Goal: Check status: Check status

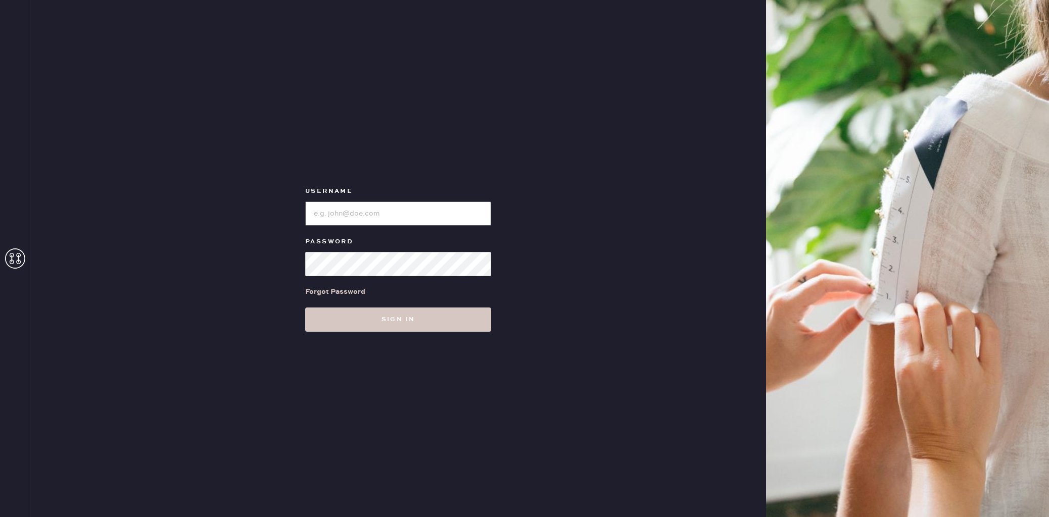
type input "reformationlajolla"
click at [352, 338] on div "Username Password Forgot Password Sign in" at bounding box center [398, 258] width 736 height 517
click at [343, 324] on button "Sign in" at bounding box center [398, 320] width 186 height 24
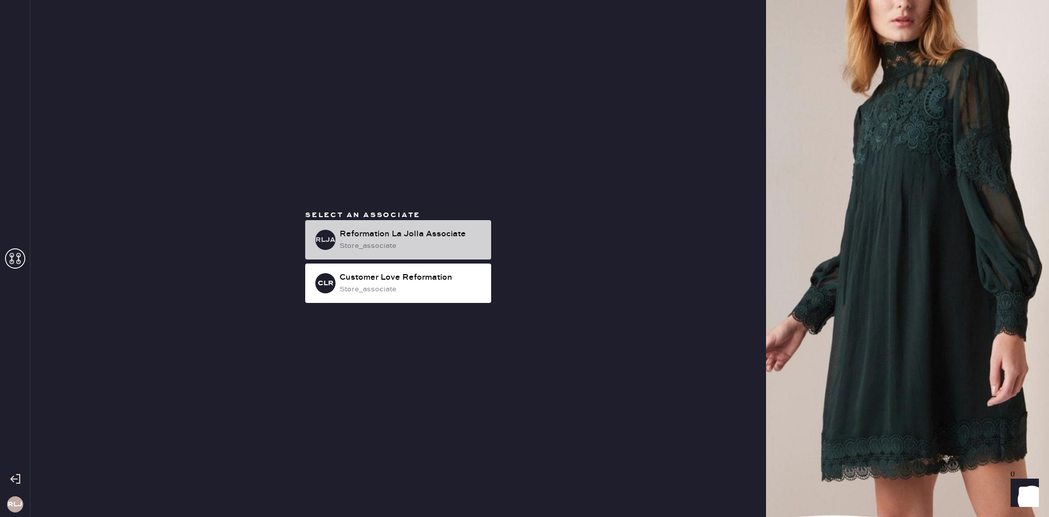
click at [435, 254] on div "RLJA Reformation La Jolla Associate store_associate" at bounding box center [398, 239] width 186 height 39
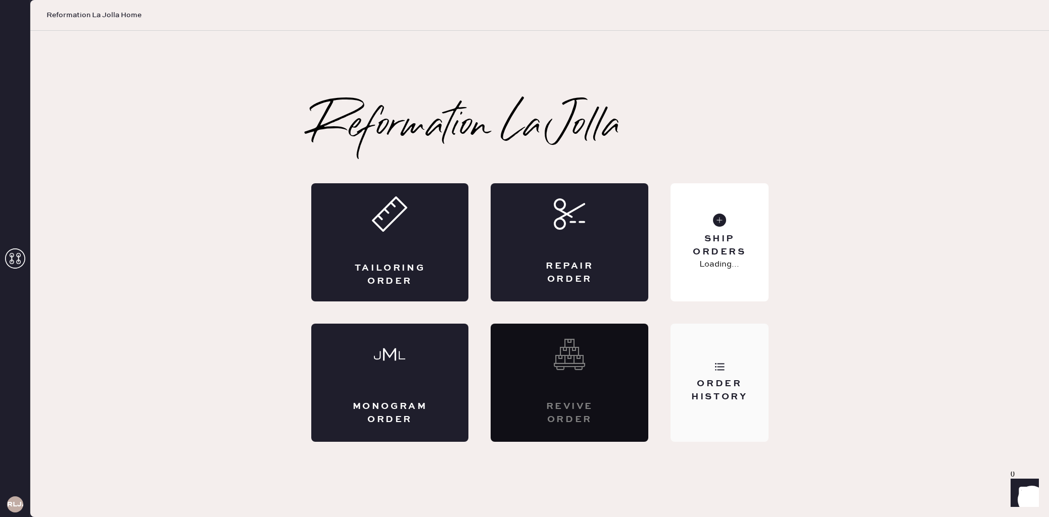
click at [718, 362] on icon at bounding box center [720, 367] width 10 height 10
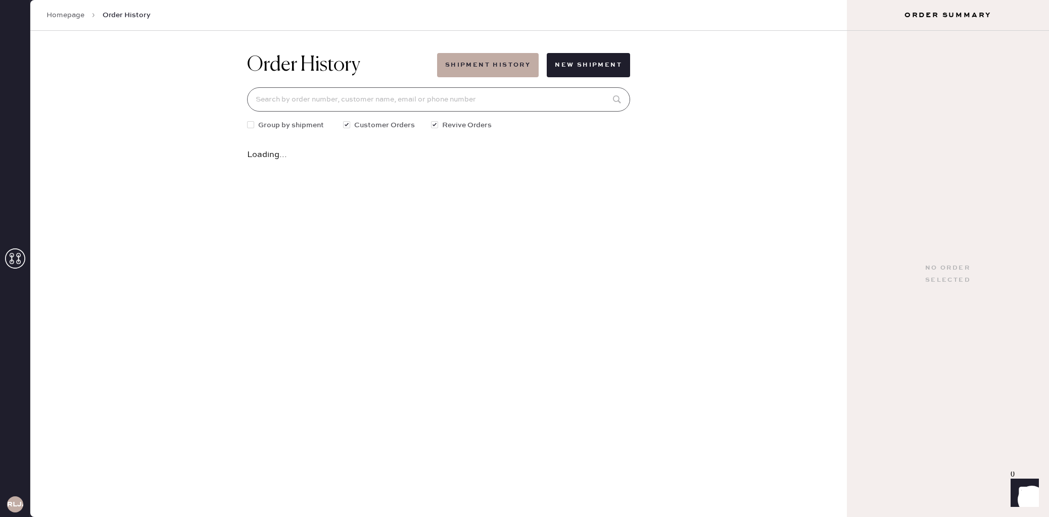
click at [343, 96] on input at bounding box center [438, 99] width 383 height 24
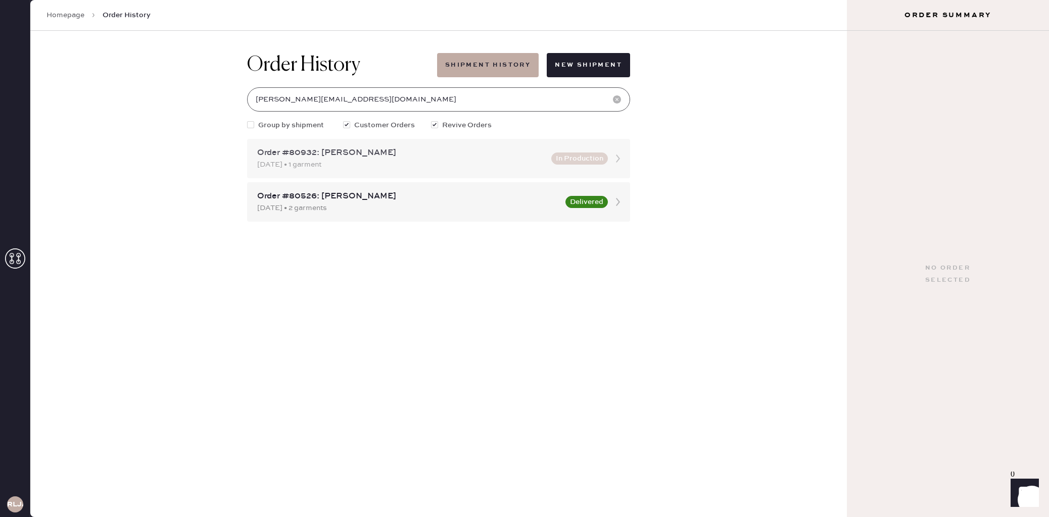
type input "[PERSON_NAME][EMAIL_ADDRESS][DOMAIN_NAME]"
click at [626, 165] on icon at bounding box center [618, 159] width 20 height 20
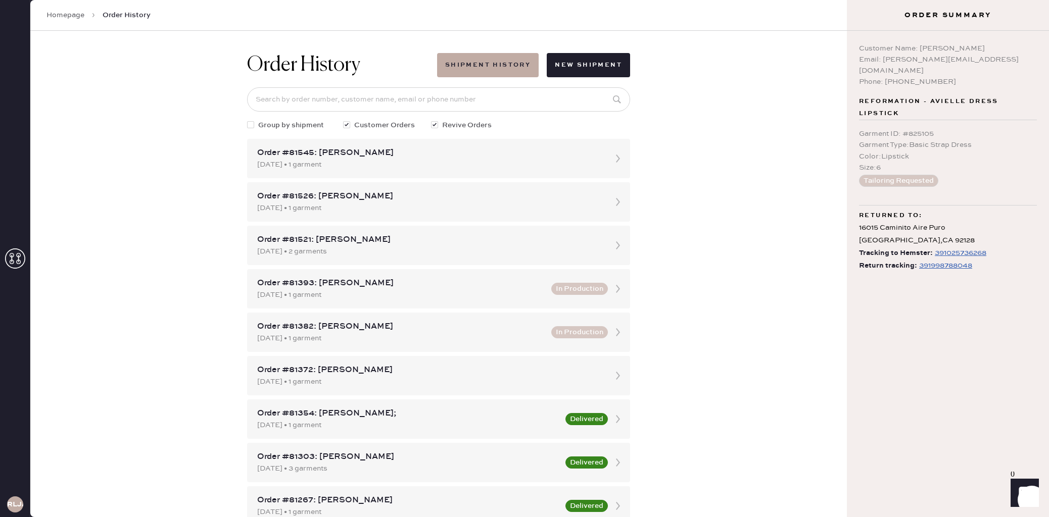
click at [950, 247] on div "391025736268" at bounding box center [961, 253] width 52 height 12
click at [934, 260] on div "391998788048" at bounding box center [945, 266] width 53 height 12
click at [967, 247] on div "391025736268" at bounding box center [961, 253] width 52 height 12
click at [943, 260] on div "391998788048" at bounding box center [945, 266] width 53 height 12
click at [931, 260] on div "391998788048" at bounding box center [945, 266] width 53 height 12
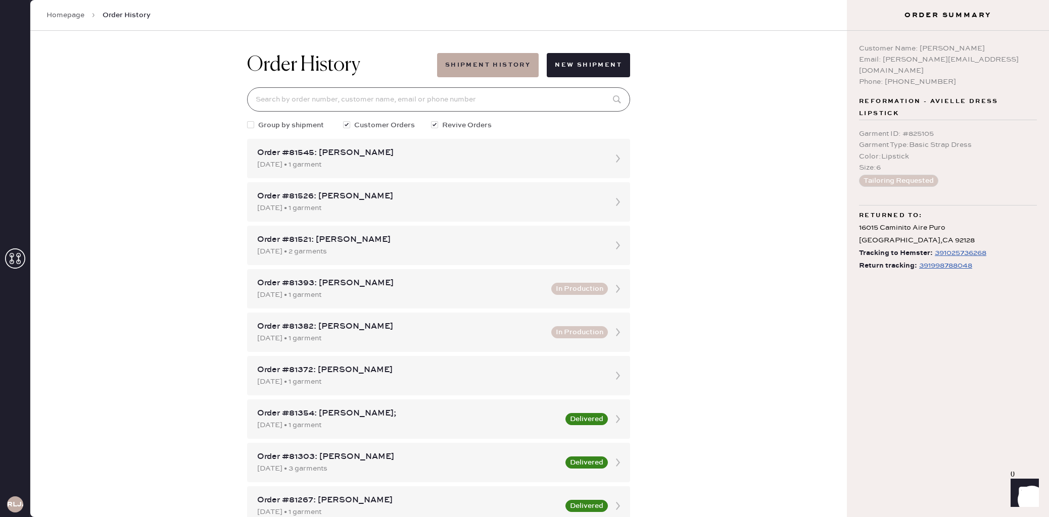
click at [328, 90] on input at bounding box center [438, 99] width 383 height 24
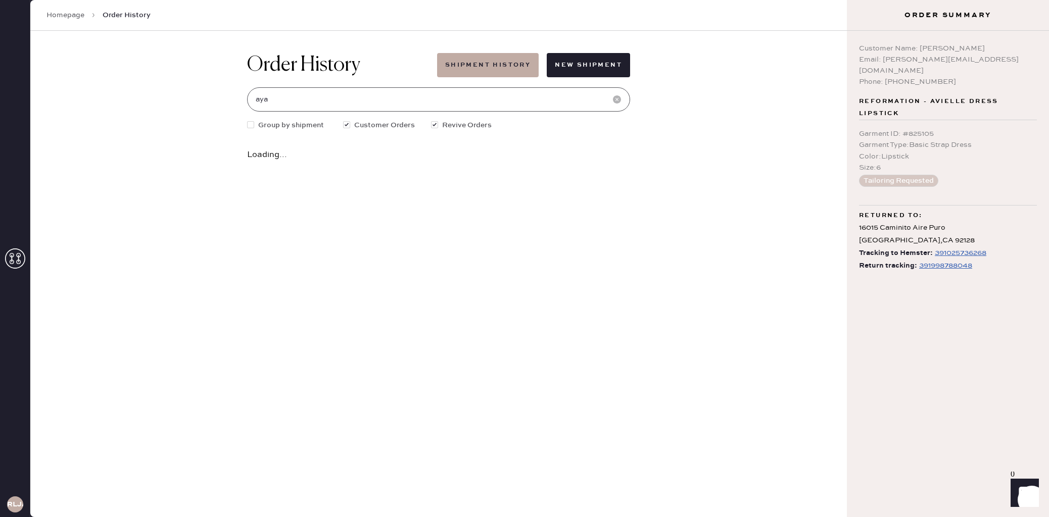
type input "aya"
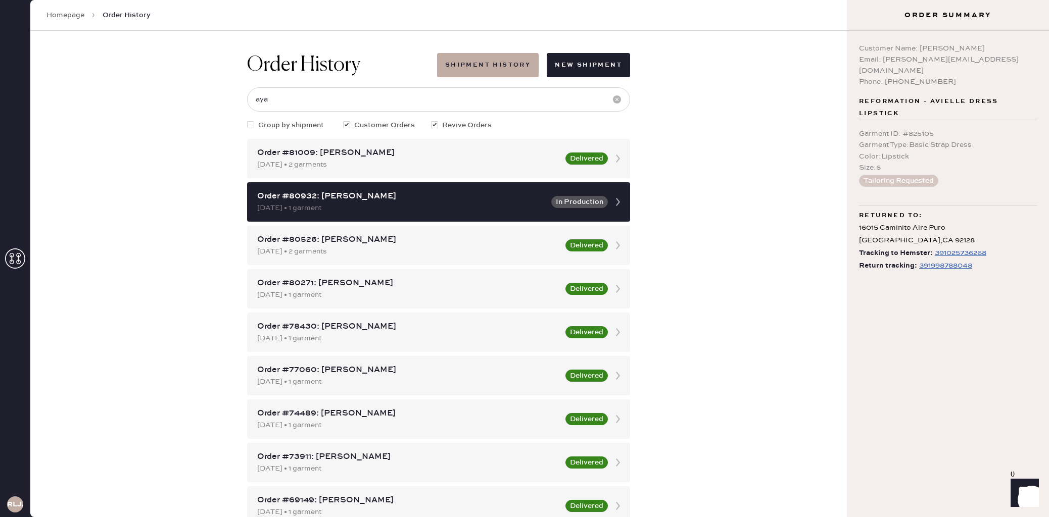
drag, startPoint x: 696, startPoint y: 204, endPoint x: 689, endPoint y: 204, distance: 7.1
click at [696, 204] on div "Order History Shipment History New Shipment aya Group by shipment Customer Orde…" at bounding box center [438, 274] width 817 height 487
click at [960, 260] on div "391998788048" at bounding box center [945, 266] width 53 height 12
drag, startPoint x: 911, startPoint y: 253, endPoint x: 984, endPoint y: 254, distance: 73.3
click at [984, 260] on div "Return tracking: 391998788048" at bounding box center [948, 266] width 178 height 13
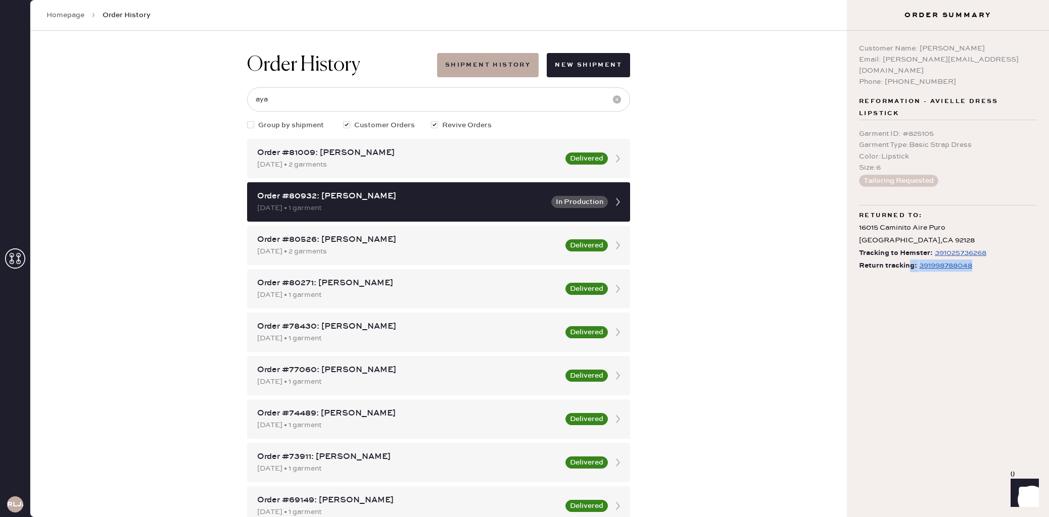
click at [984, 260] on div "Return tracking: 391998788048" at bounding box center [948, 266] width 178 height 13
click at [946, 260] on div "391998788048" at bounding box center [945, 266] width 53 height 12
click at [936, 247] on div "391025736268" at bounding box center [961, 253] width 52 height 12
drag, startPoint x: 919, startPoint y: 49, endPoint x: 968, endPoint y: 49, distance: 48.5
click at [968, 49] on div "Customer Name: [PERSON_NAME]" at bounding box center [948, 48] width 178 height 11
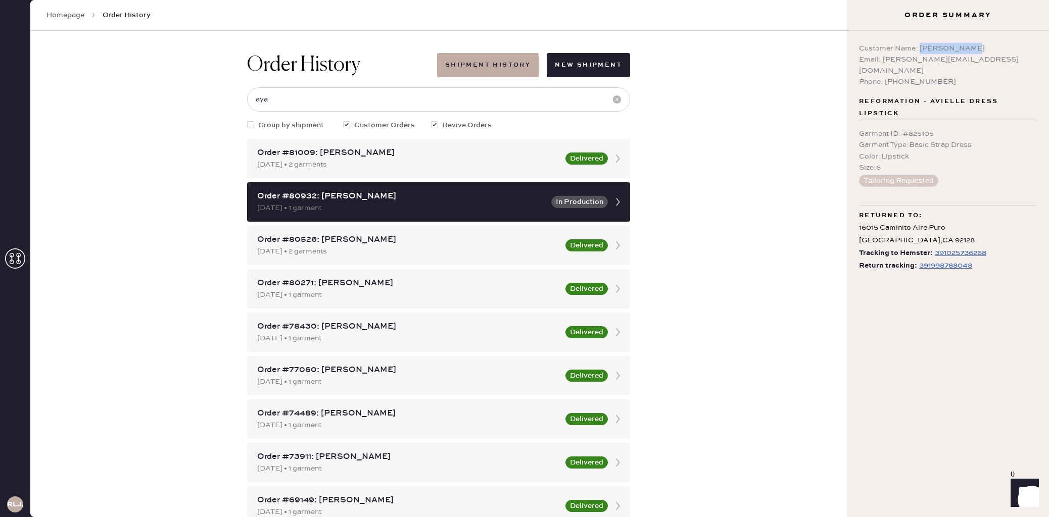
copy div "[PERSON_NAME]"
drag, startPoint x: 884, startPoint y: 59, endPoint x: 939, endPoint y: 60, distance: 55.6
click at [939, 60] on div "Email: [PERSON_NAME][EMAIL_ADDRESS][DOMAIN_NAME]" at bounding box center [948, 65] width 178 height 22
copy div "[EMAIL_ADDRESS][DOMAIN_NAME]"
drag, startPoint x: 933, startPoint y: 122, endPoint x: 858, endPoint y: 125, distance: 74.8
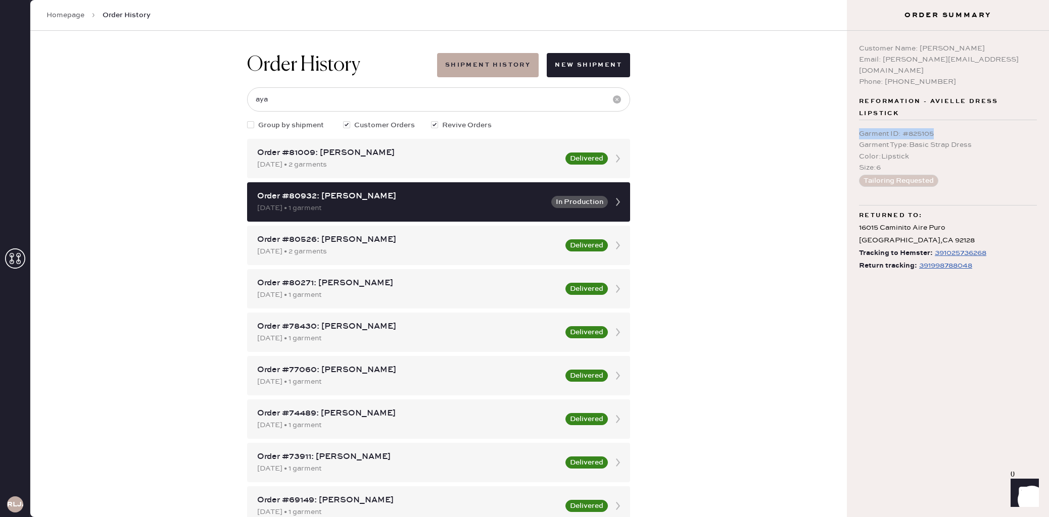
click at [858, 125] on div "Customer Name: [PERSON_NAME] Email: [EMAIL_ADDRESS][DOMAIN_NAME] Phone: [PHONE_…" at bounding box center [948, 274] width 202 height 487
copy div "Garment ID : # 825105"
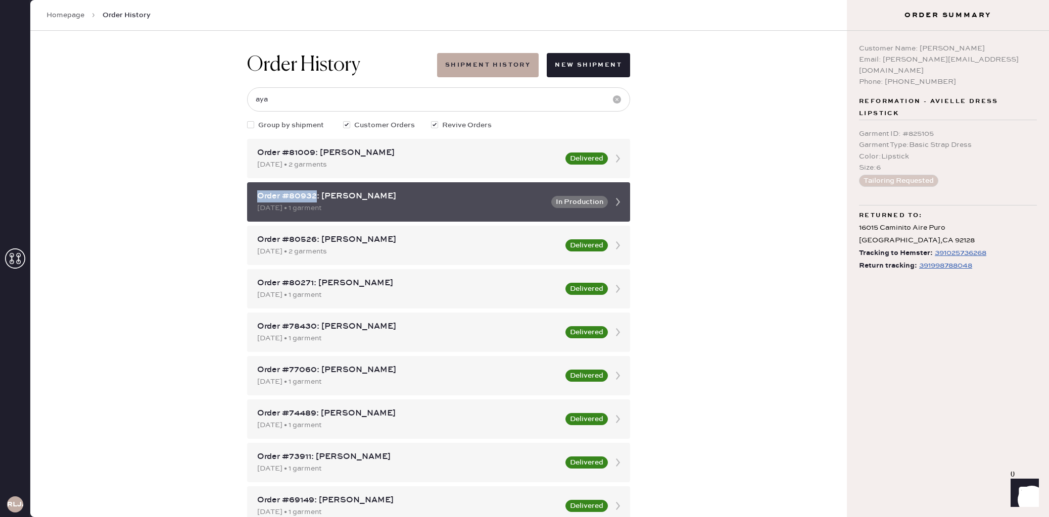
drag, startPoint x: 258, startPoint y: 197, endPoint x: 313, endPoint y: 197, distance: 55.6
click at [313, 197] on div "Order #80932: [PERSON_NAME]" at bounding box center [401, 197] width 288 height 12
drag, startPoint x: 316, startPoint y: 196, endPoint x: 257, endPoint y: 196, distance: 59.1
click at [257, 196] on div "Order #80932: [PERSON_NAME] [DATE] • 1 garment In Production" at bounding box center [438, 201] width 383 height 39
copy div "Order #80932"
